Goal: Task Accomplishment & Management: Manage account settings

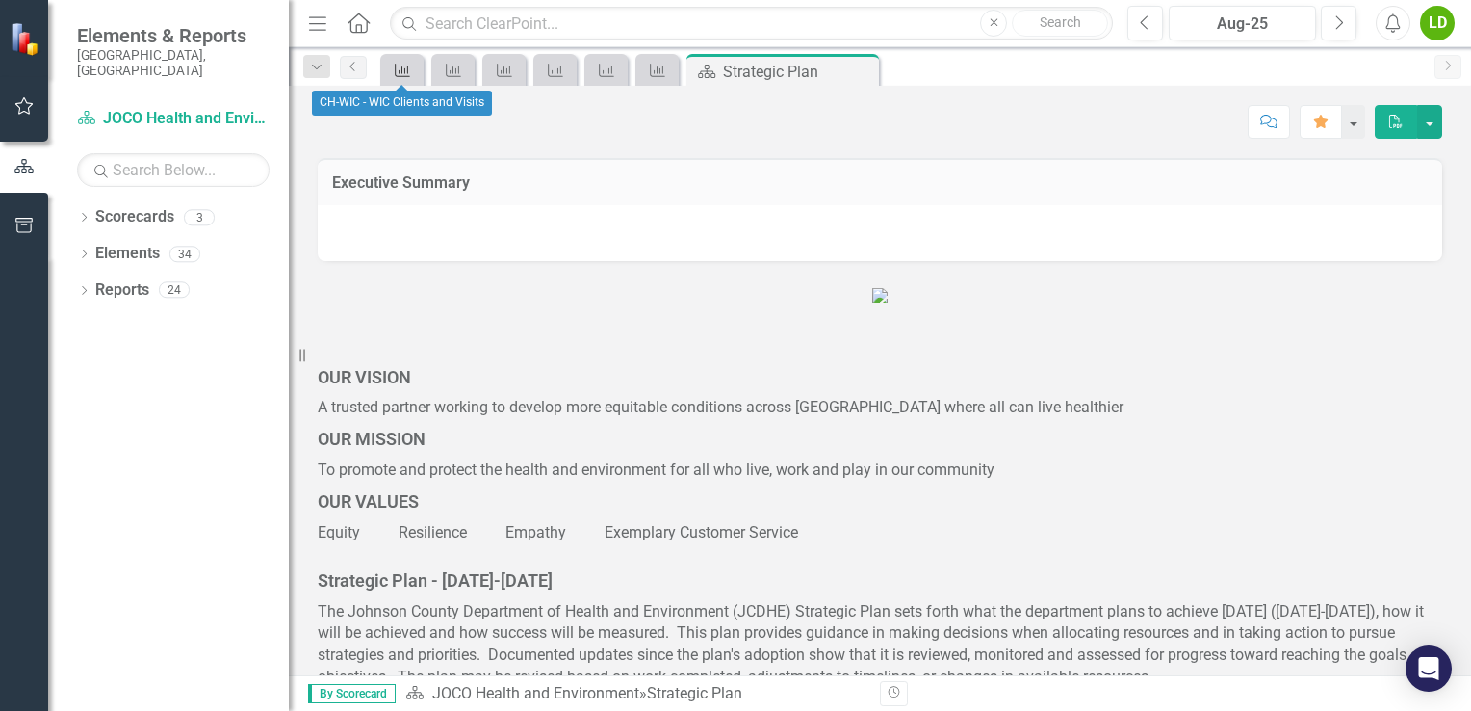
click at [390, 79] on div "Key Success Indicator" at bounding box center [398, 70] width 27 height 24
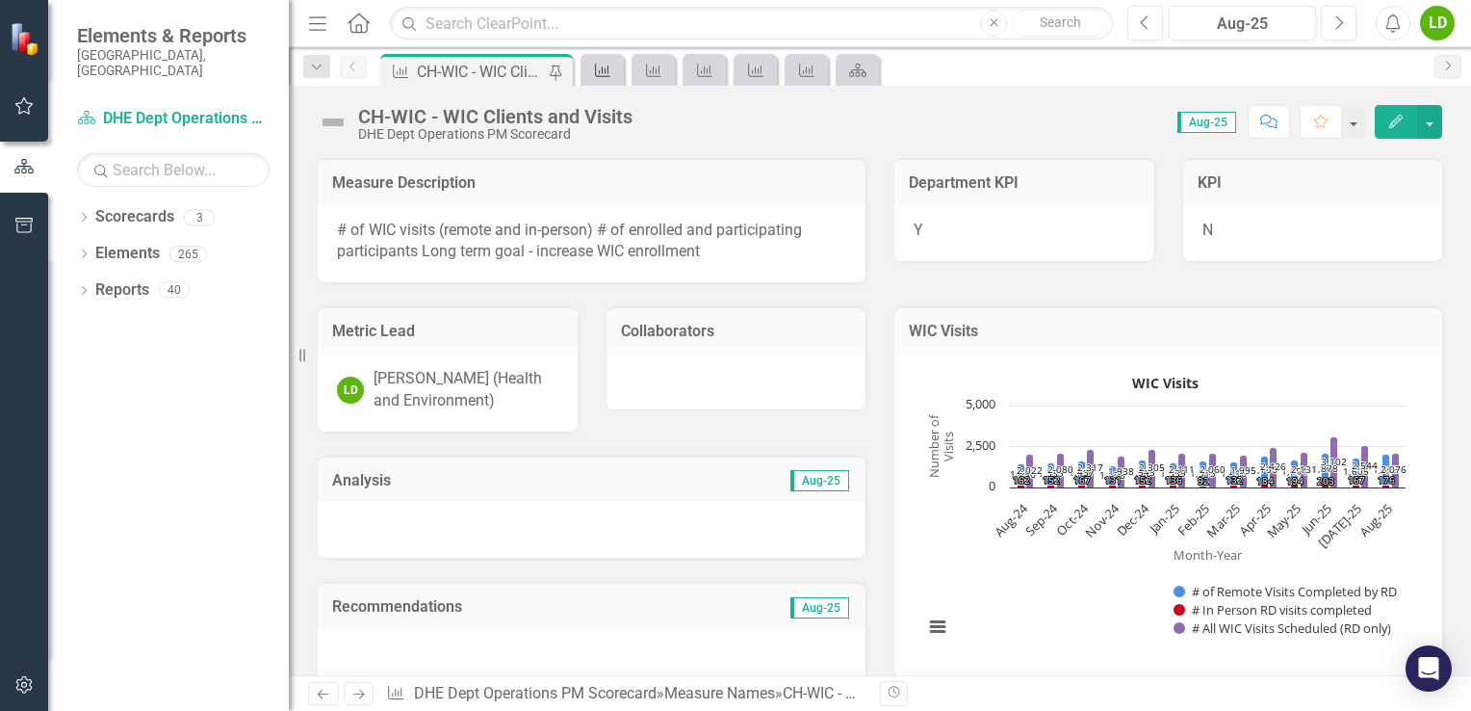
click at [593, 68] on icon "Measure Name" at bounding box center [602, 70] width 19 height 15
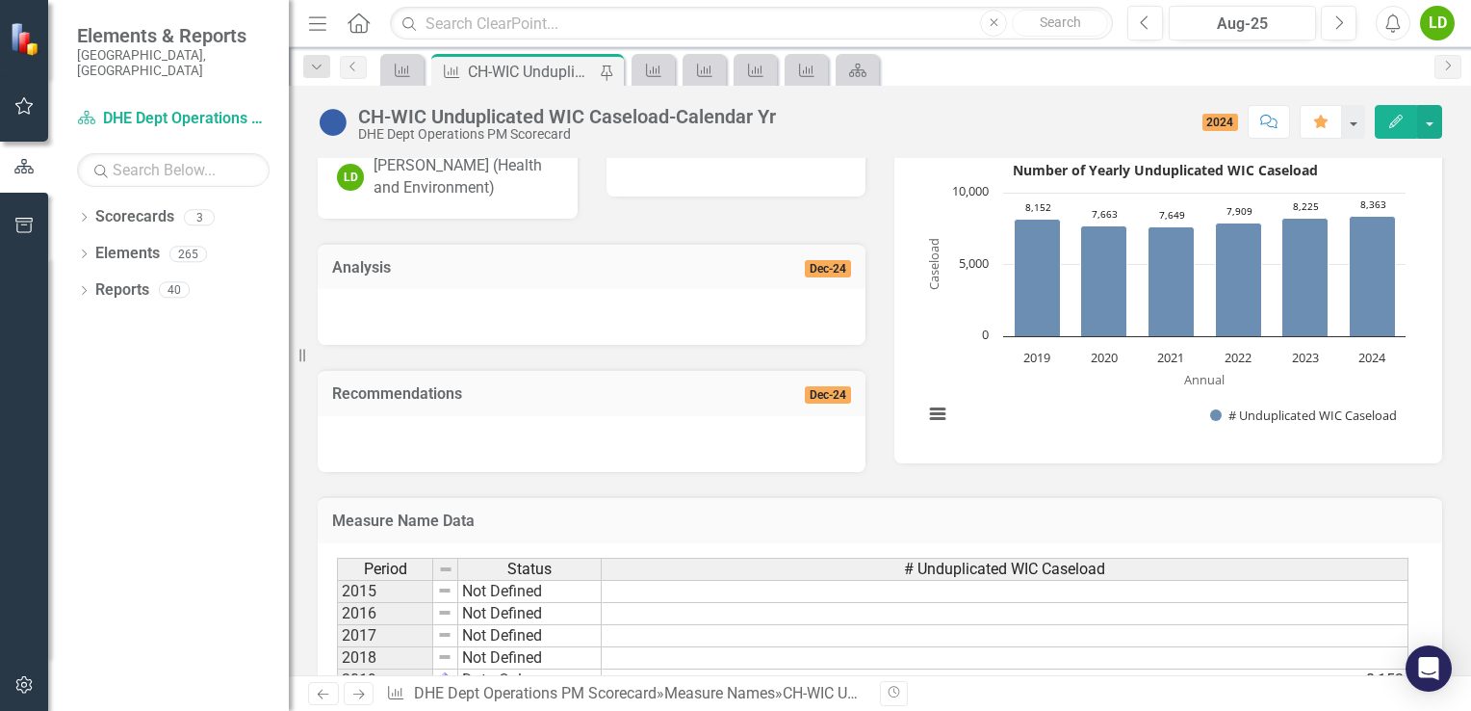
scroll to position [578, 0]
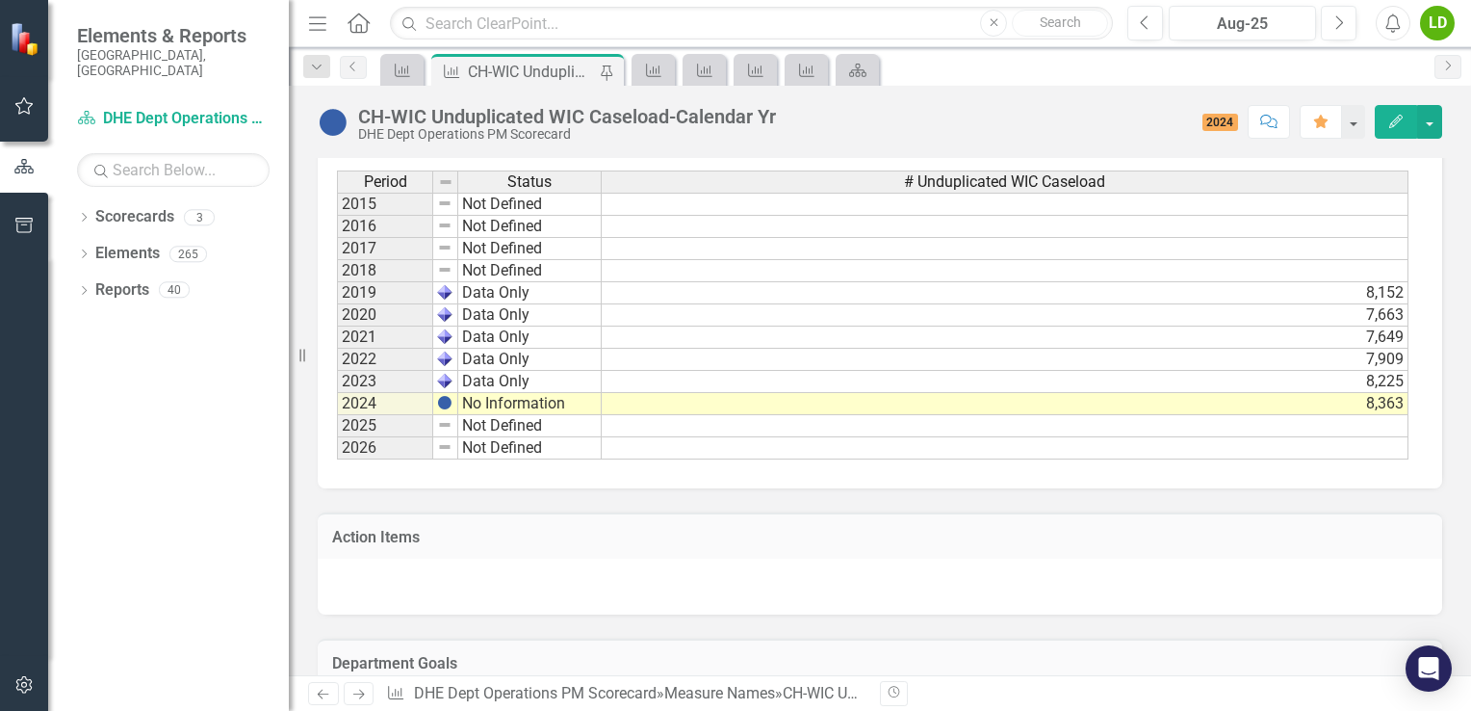
click at [652, 272] on td at bounding box center [1005, 271] width 807 height 22
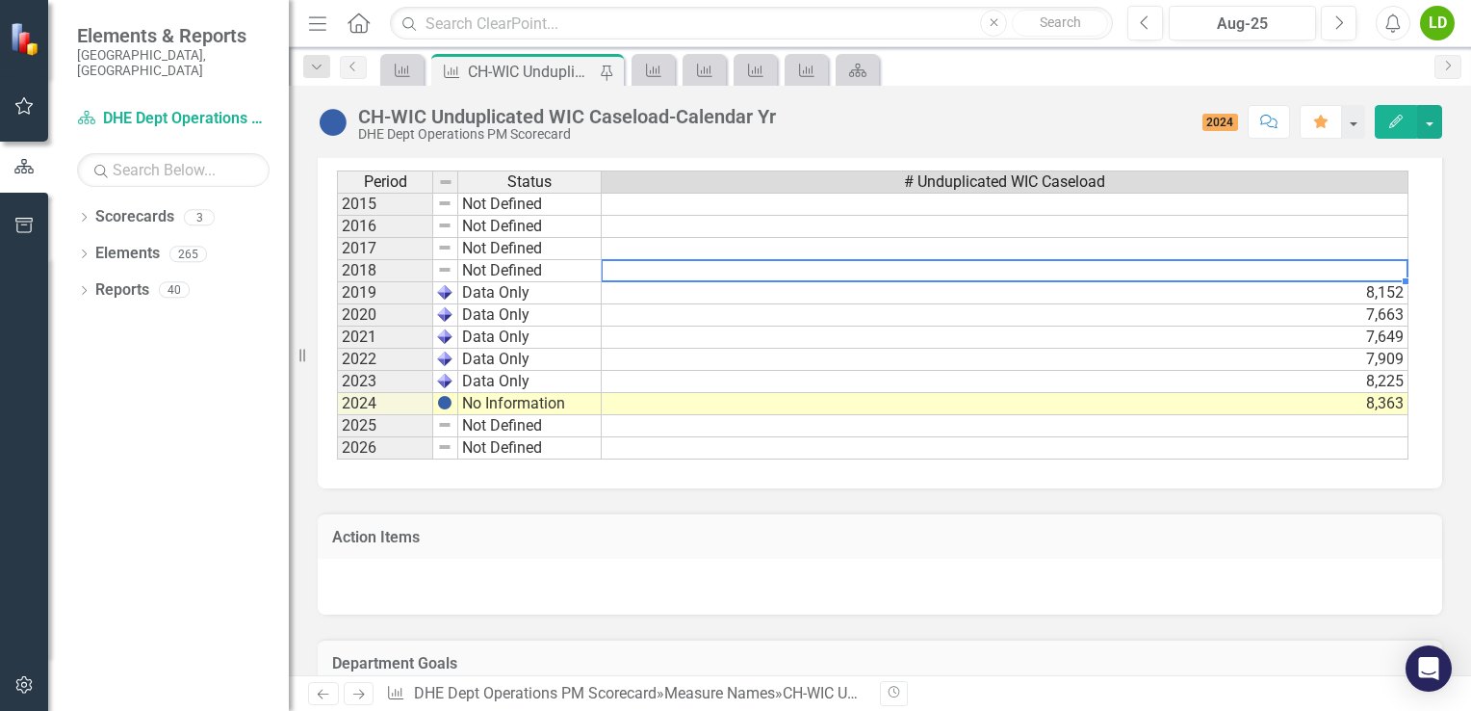
click at [652, 272] on td at bounding box center [1005, 271] width 807 height 22
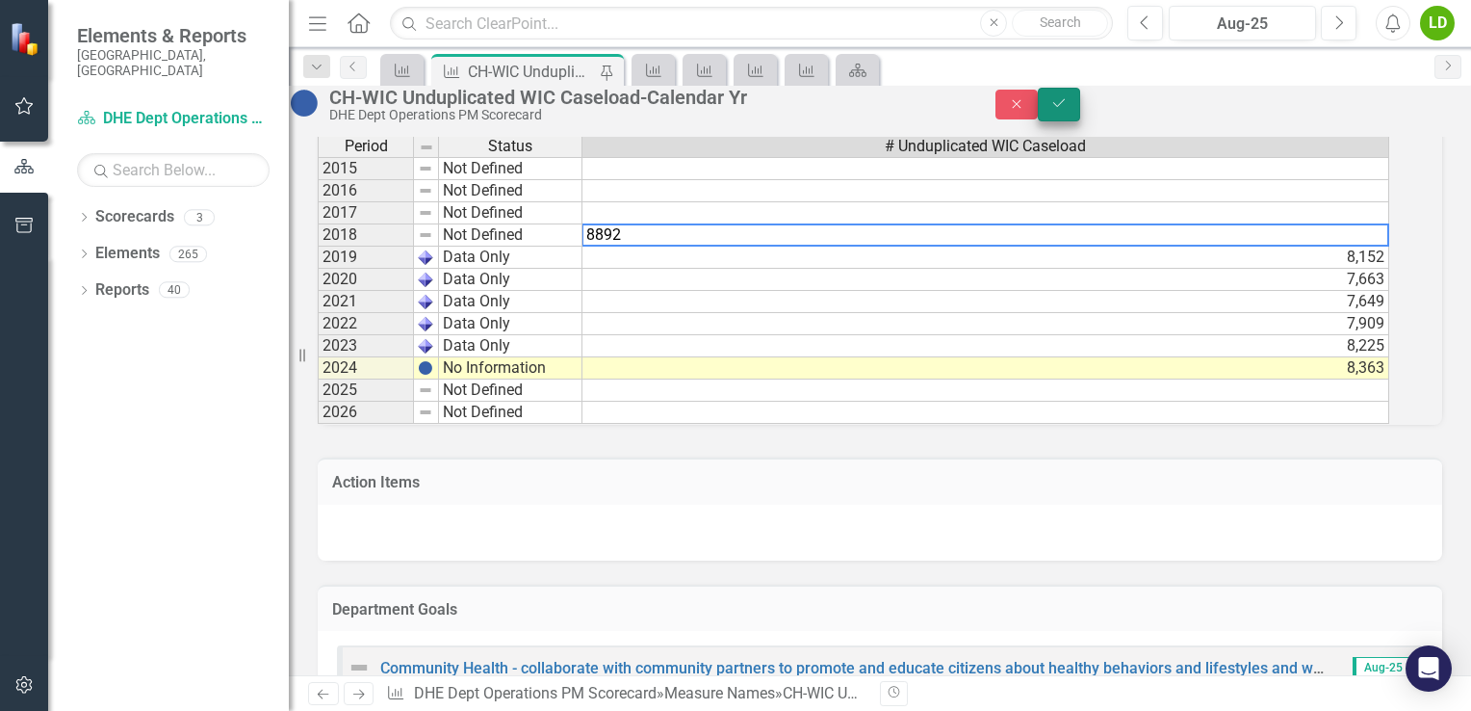
type textarea "8892"
click at [1068, 106] on icon "Save" at bounding box center [1058, 102] width 17 height 13
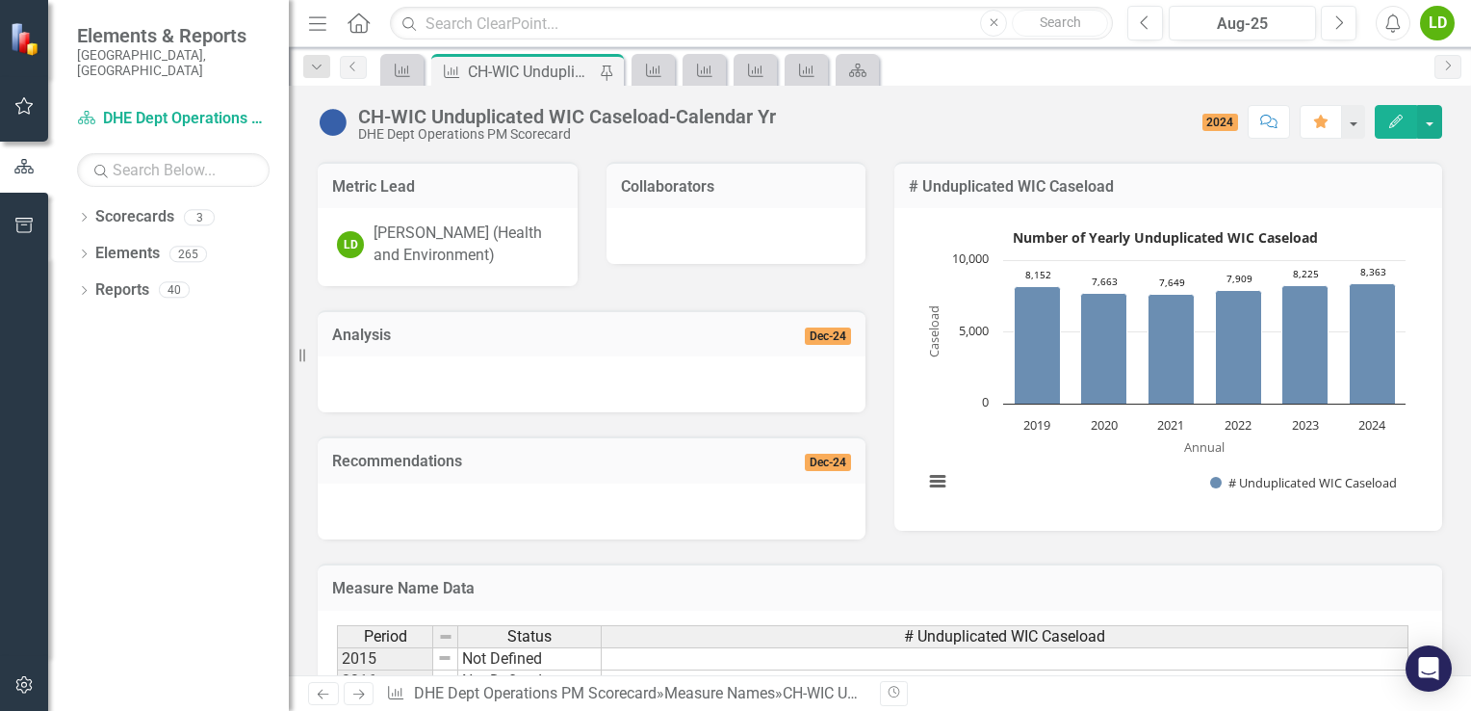
scroll to position [481, 0]
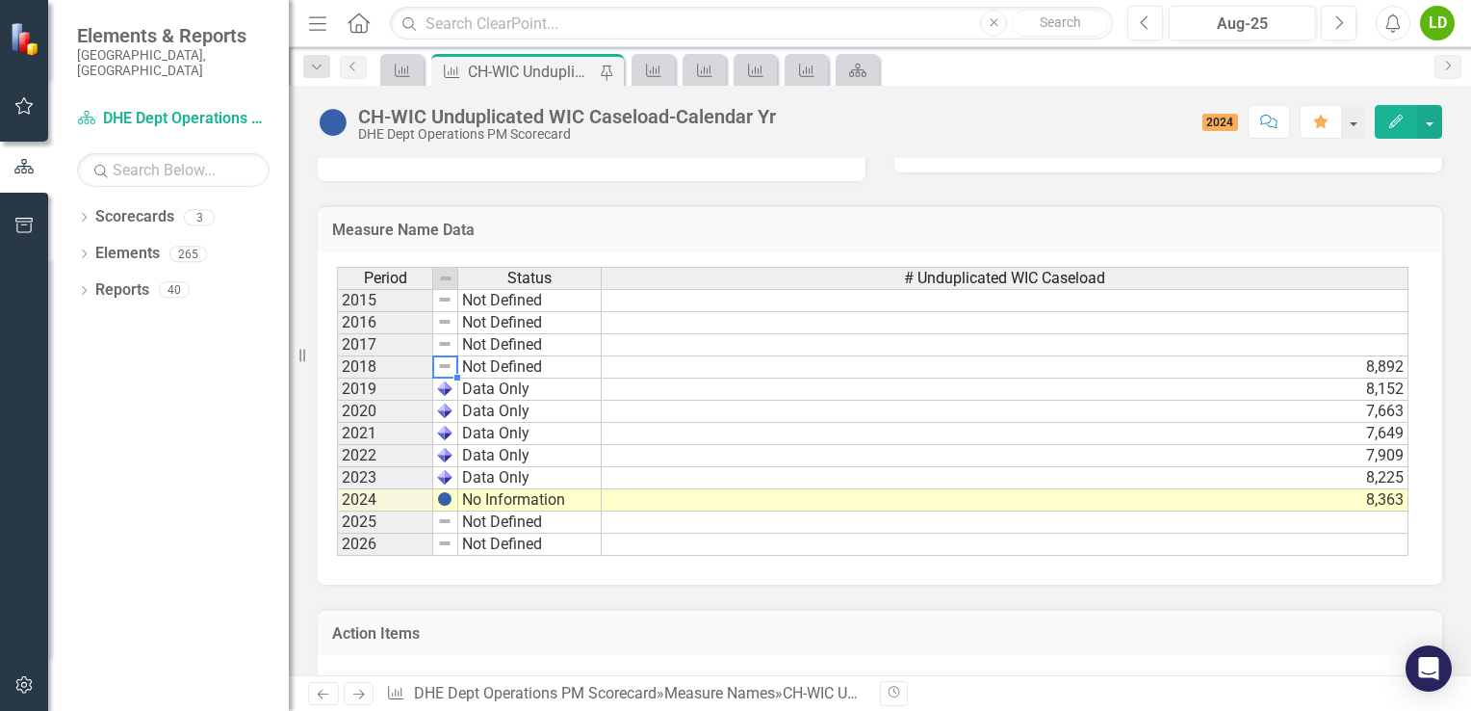
click at [442, 366] on img at bounding box center [444, 365] width 15 height 15
click at [485, 360] on td "Not Defined" at bounding box center [529, 367] width 143 height 22
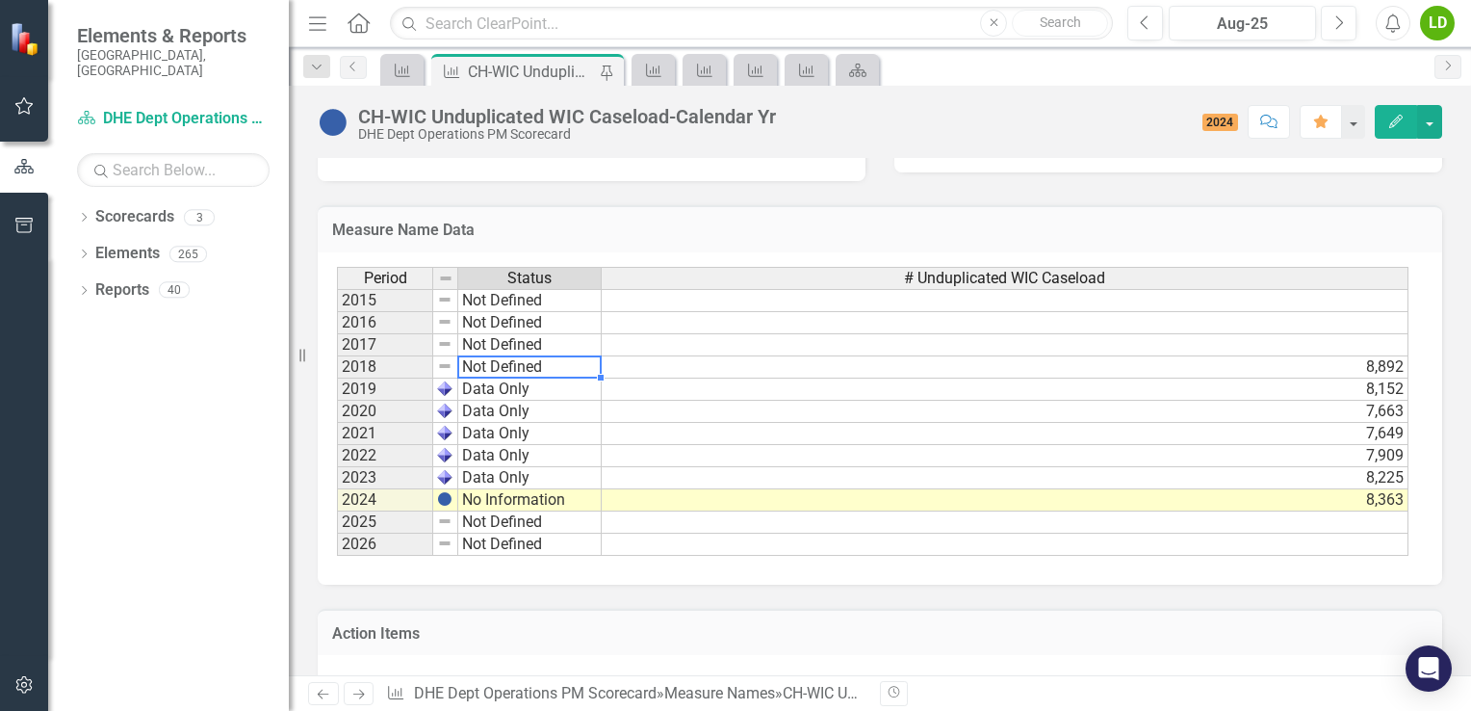
click at [485, 360] on td "Not Defined" at bounding box center [529, 367] width 143 height 22
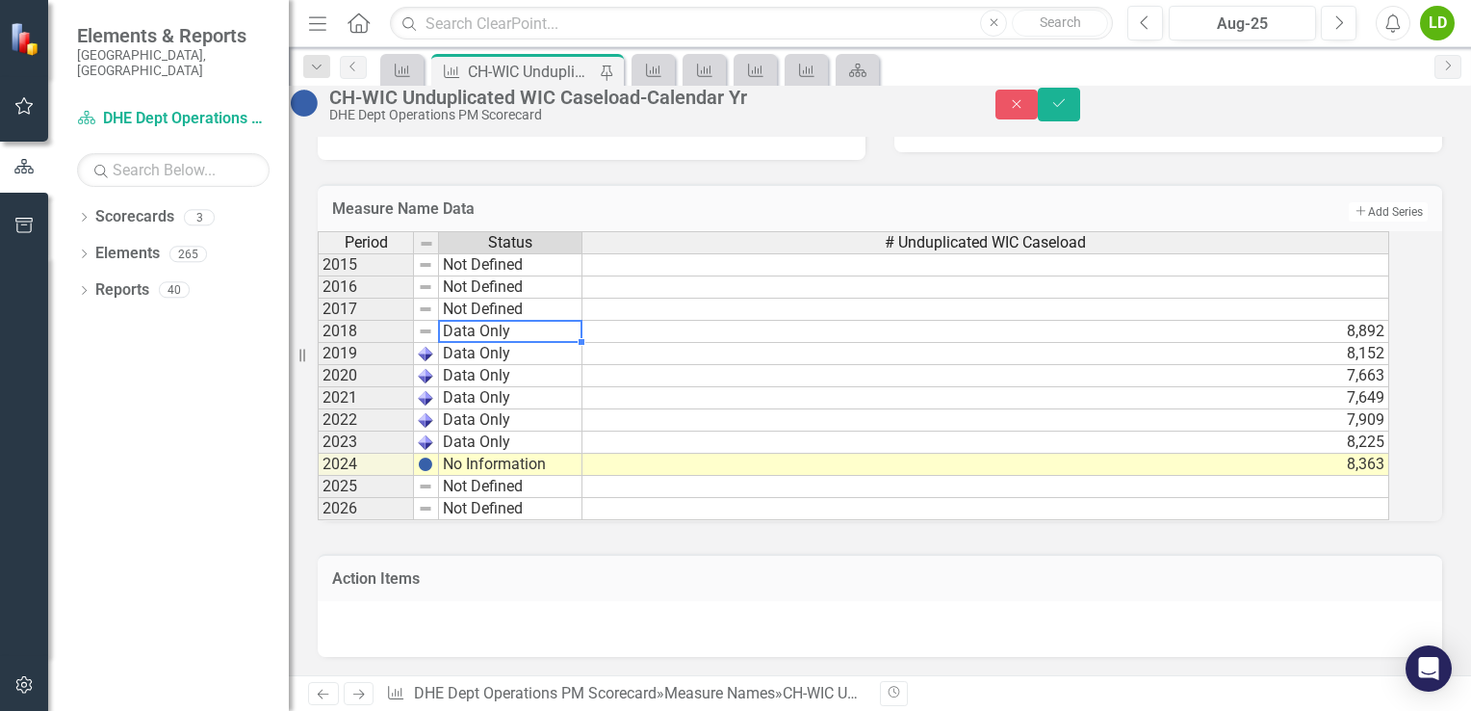
click at [517, 447] on div "Period Status # Unduplicated WIC Caseload 2015 Not Defined 2016 Not Defined 201…" at bounding box center [854, 376] width 1072 height 290
click at [1068, 110] on icon "Save" at bounding box center [1058, 102] width 17 height 13
